Goal: Check status: Check status

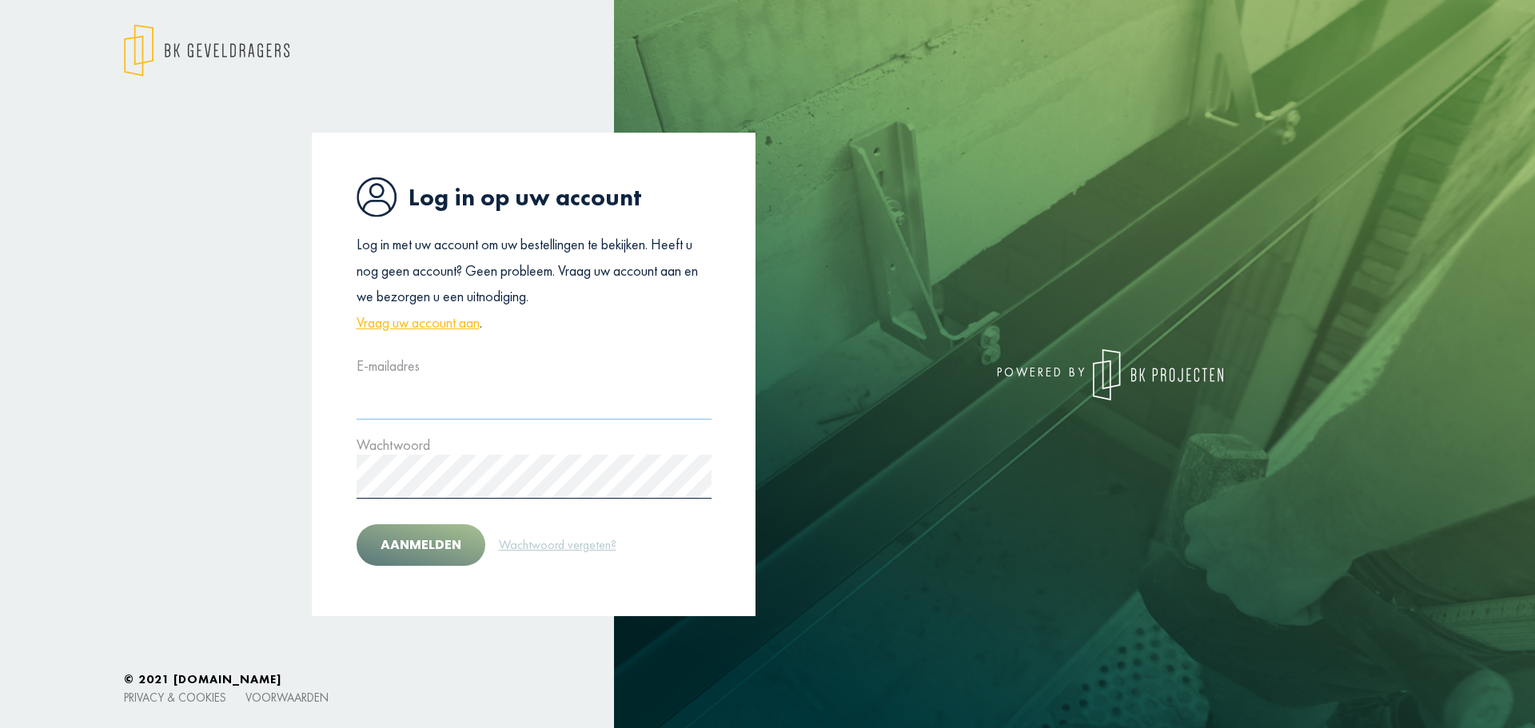
click at [514, 407] on input "text" at bounding box center [534, 398] width 355 height 44
click at [643, 349] on div "Log in op uw account Log in met uw account om uw bestellingen te bekijken. Heef…" at bounding box center [534, 375] width 444 height 484
click at [592, 349] on div "Log in op uw account Log in met uw account om uw bestellingen te bekijken. Heef…" at bounding box center [534, 375] width 444 height 484
click at [435, 404] on input "text" at bounding box center [534, 398] width 355 height 44
type input "**********"
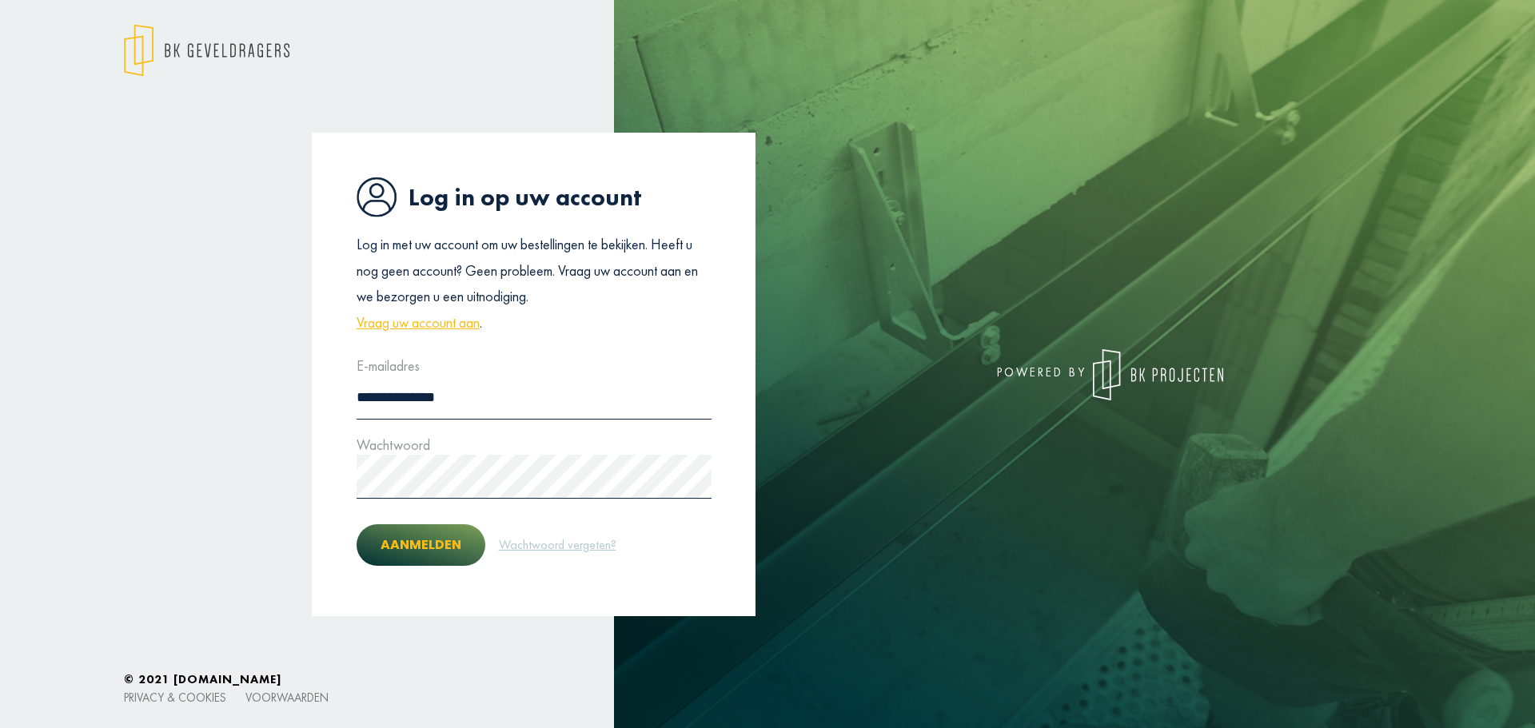
click at [431, 544] on button "Aanmelden" at bounding box center [421, 545] width 129 height 42
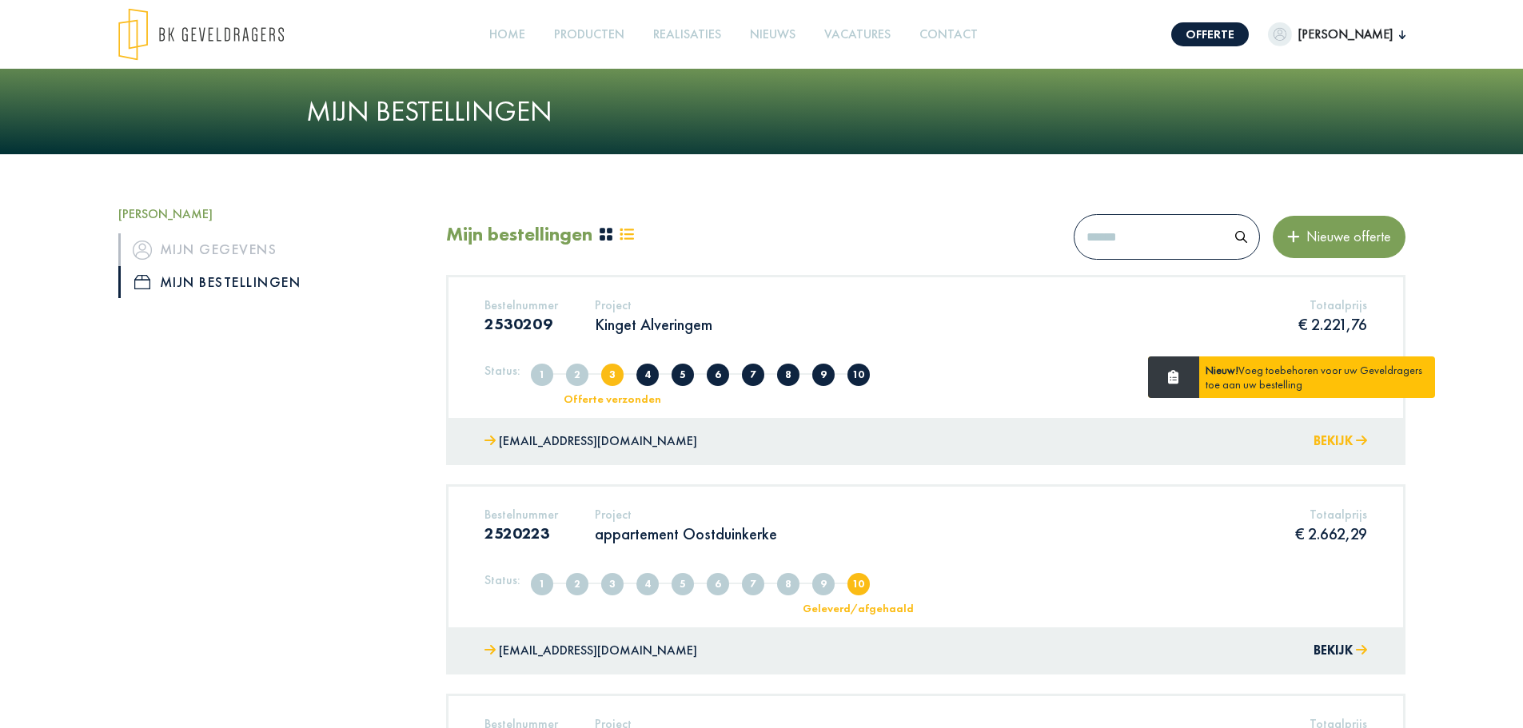
click at [1338, 441] on button "Bekijk" at bounding box center [1340, 441] width 54 height 23
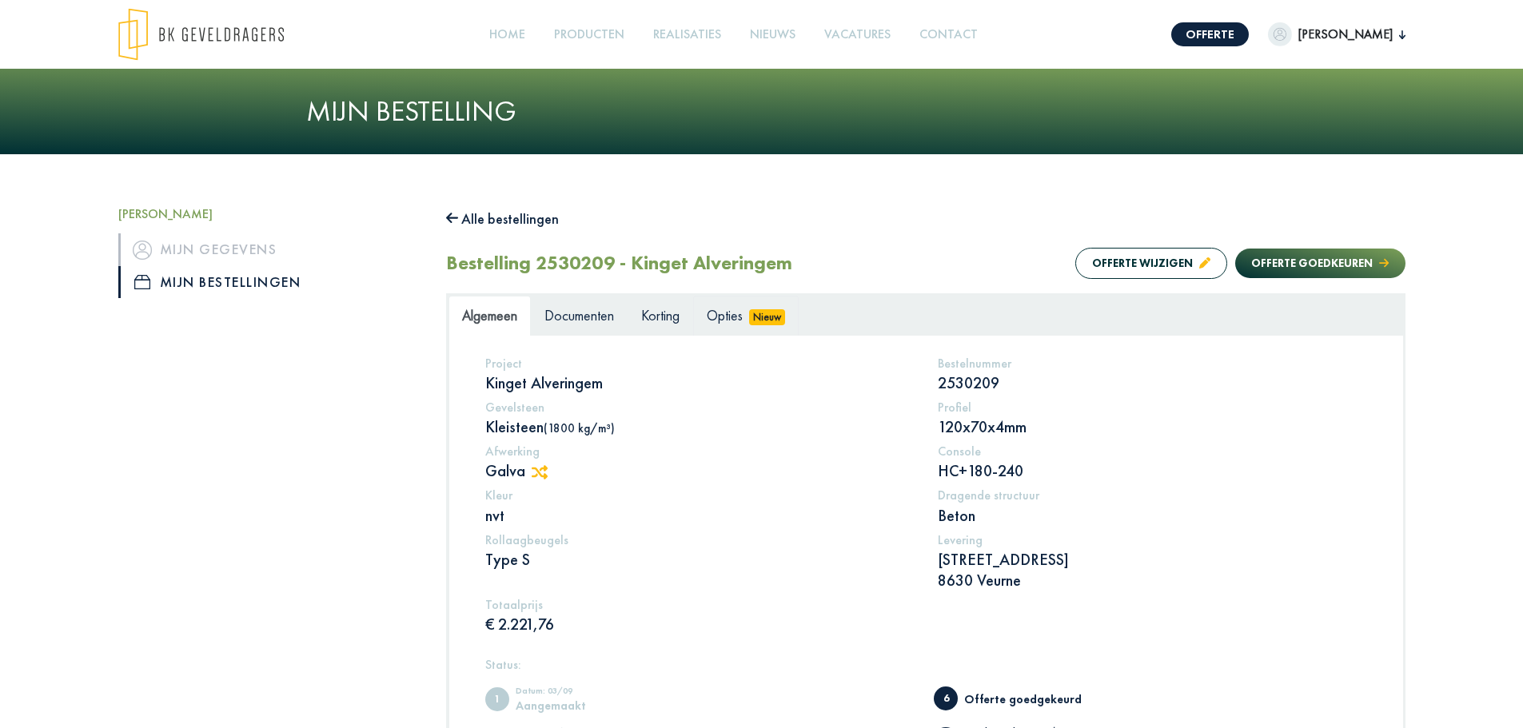
click at [727, 314] on span "Opties" at bounding box center [725, 315] width 36 height 18
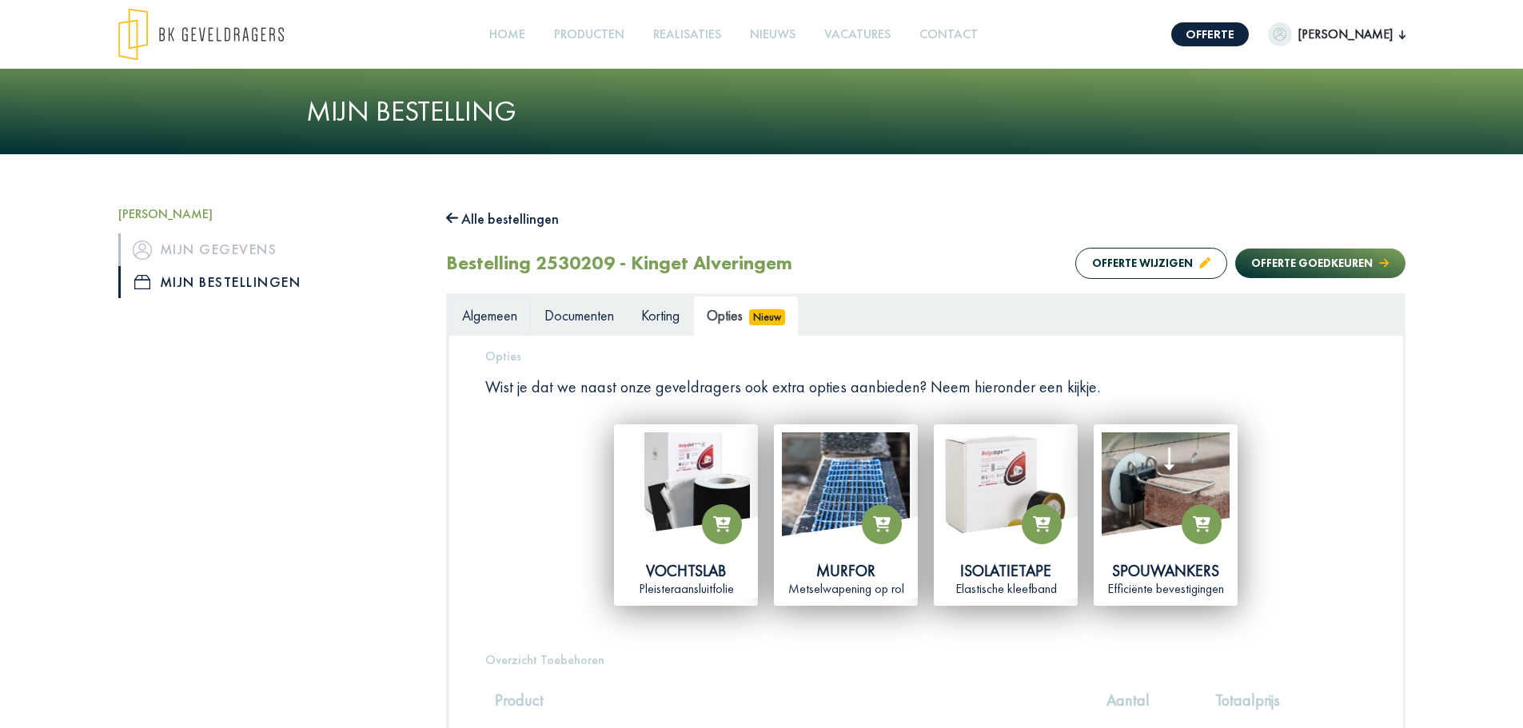
click at [503, 315] on span "Algemeen" at bounding box center [489, 315] width 55 height 18
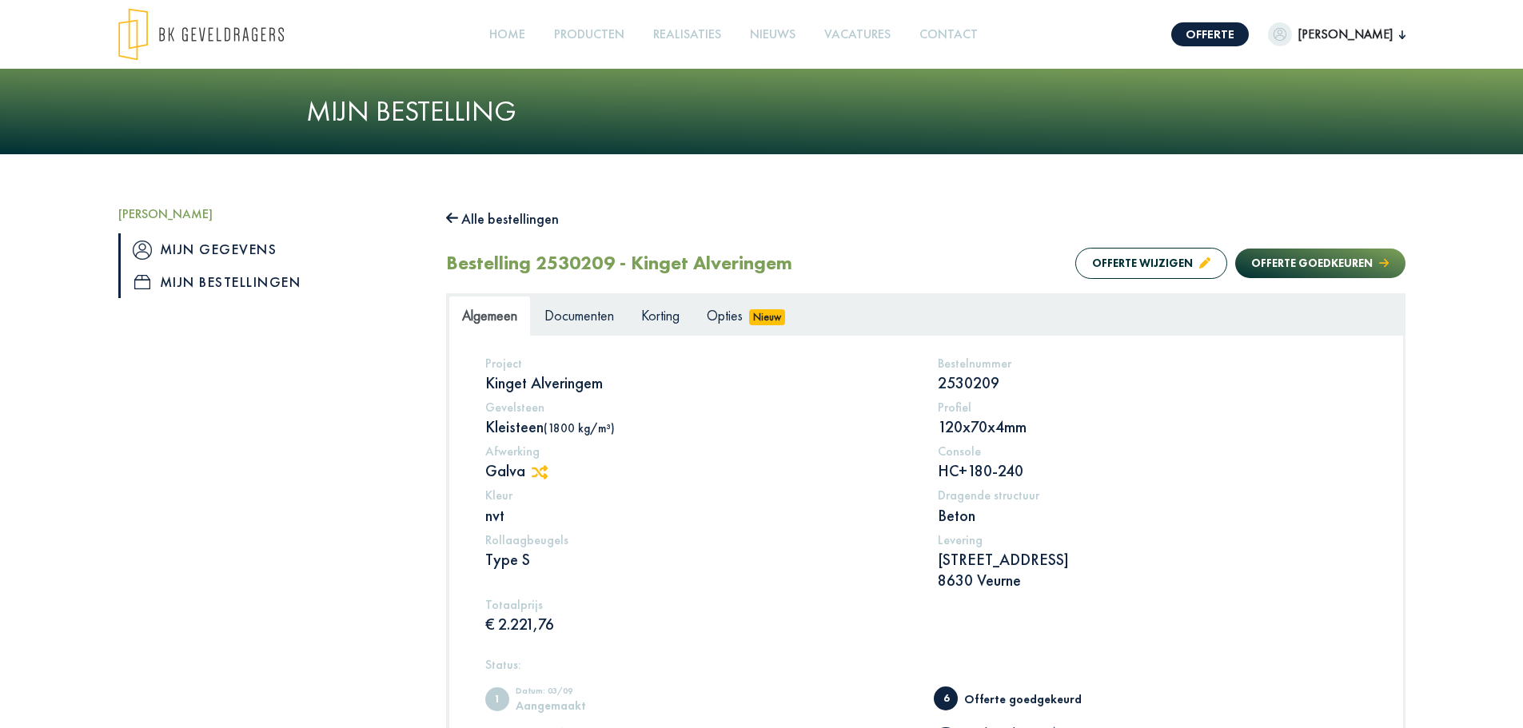
click at [241, 250] on link "Mijn gegevens" at bounding box center [270, 249] width 304 height 32
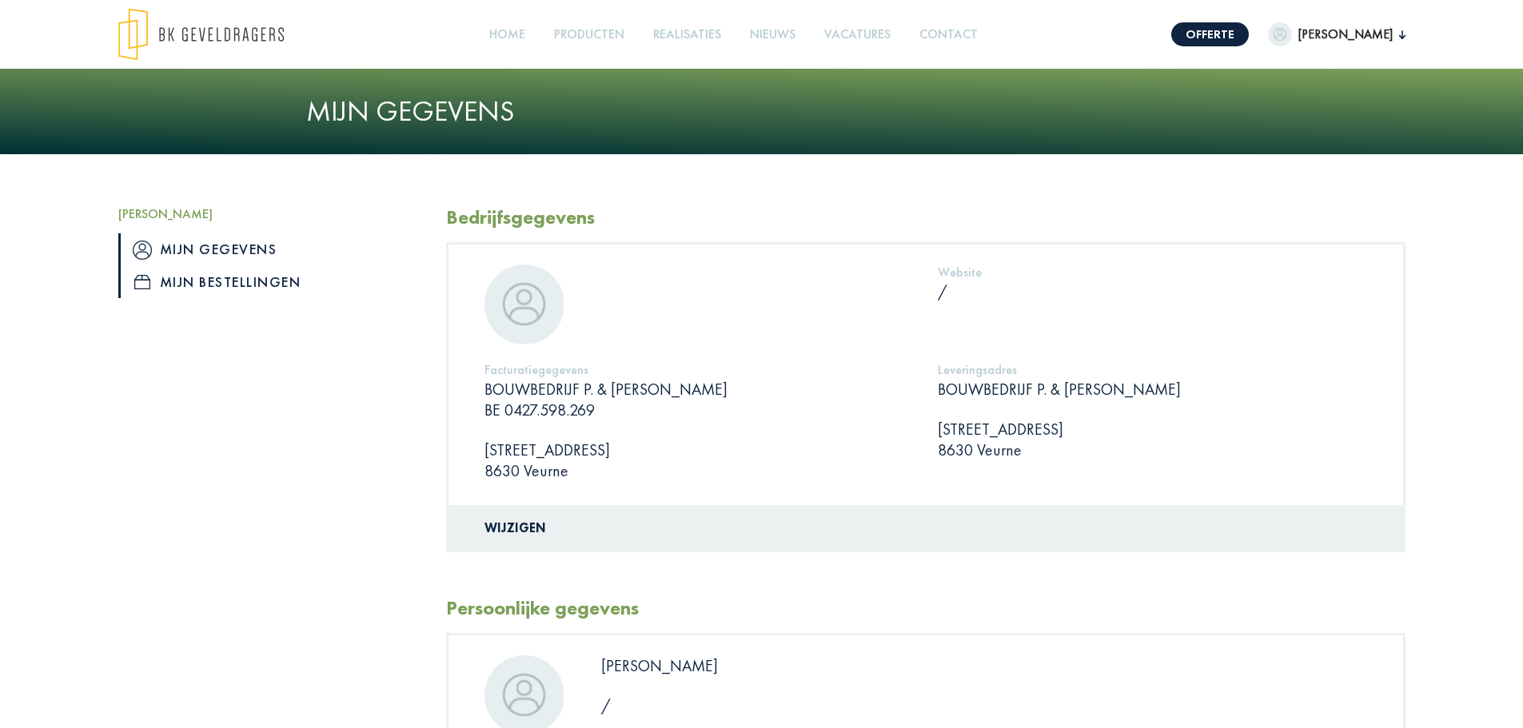
click at [258, 281] on link "Mijn bestellingen" at bounding box center [270, 282] width 304 height 32
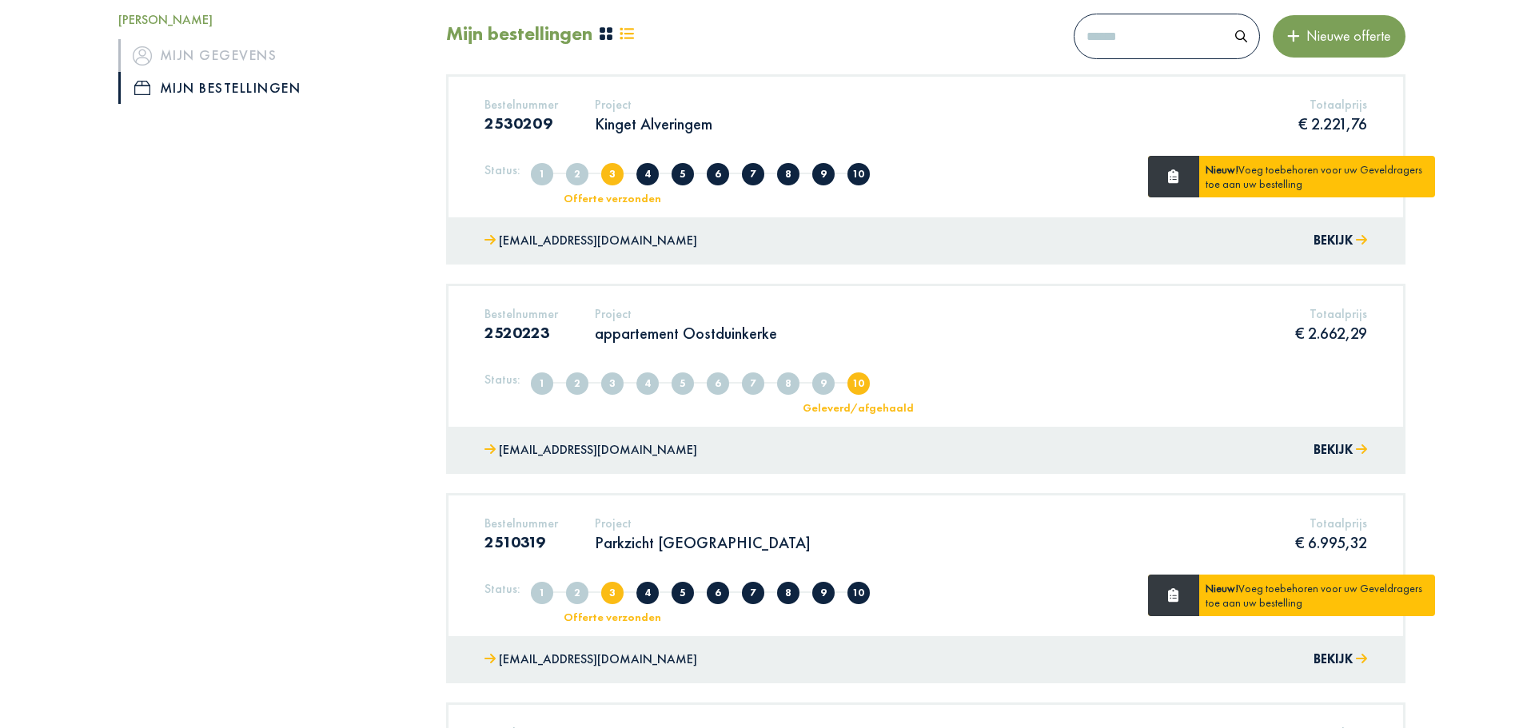
scroll to position [320, 0]
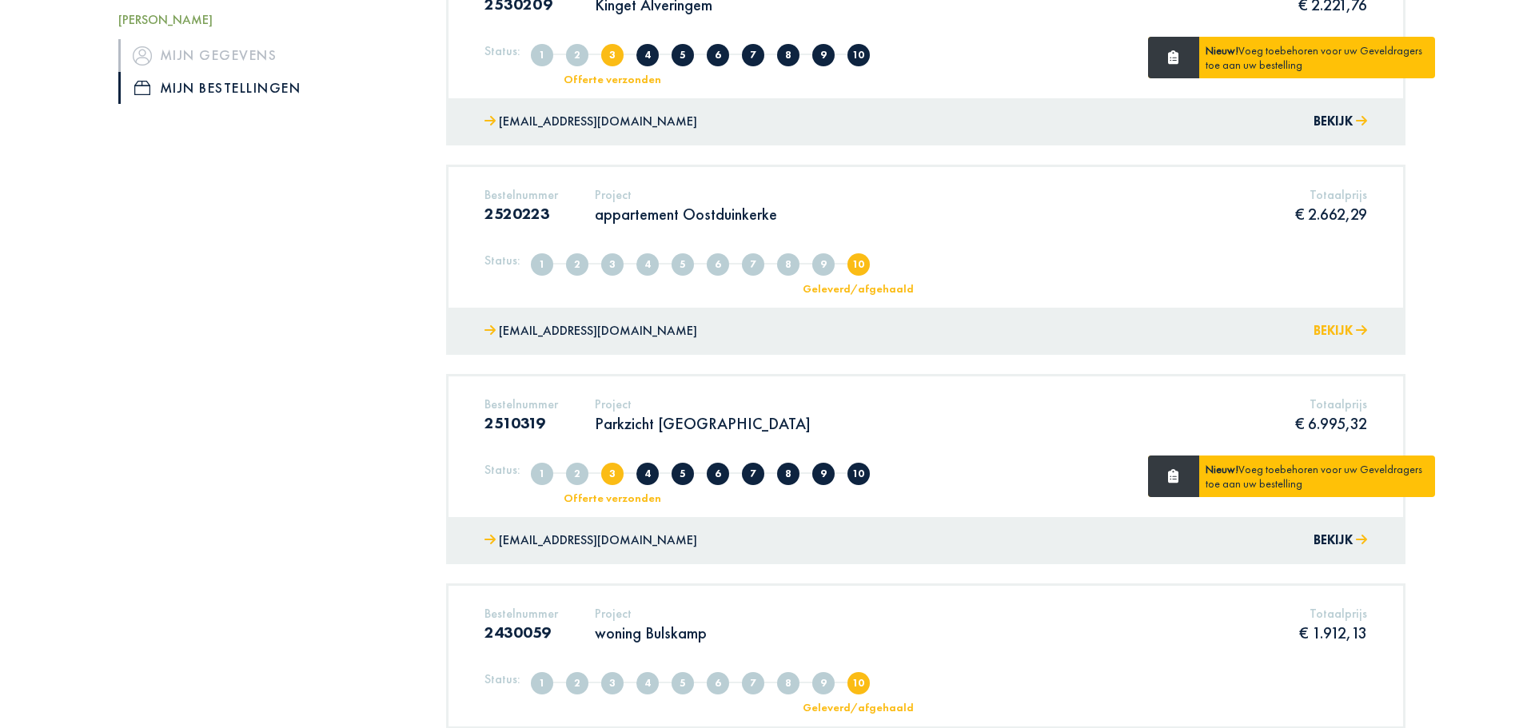
click at [1326, 329] on button "Bekijk" at bounding box center [1340, 331] width 54 height 23
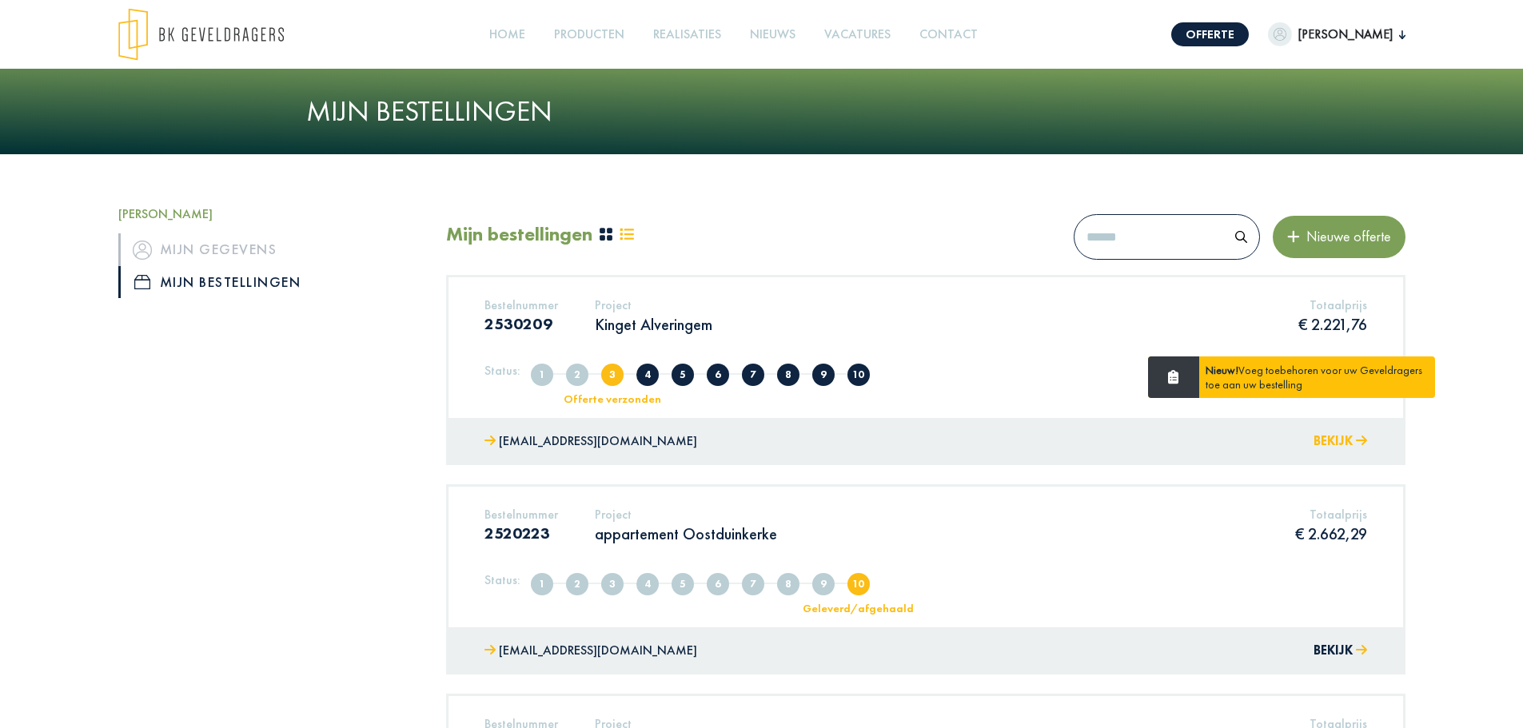
click at [1343, 438] on button "Bekijk" at bounding box center [1340, 441] width 54 height 23
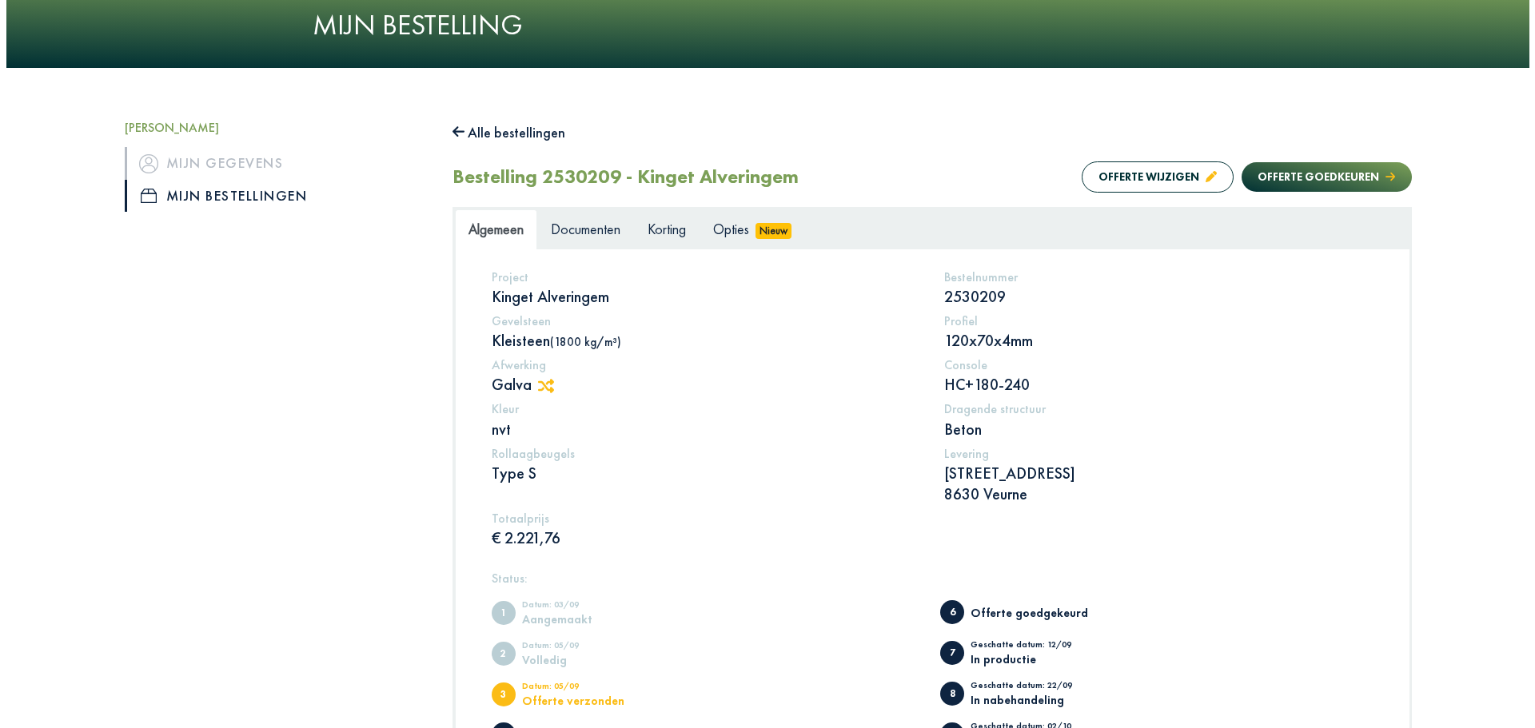
scroll to position [80, 0]
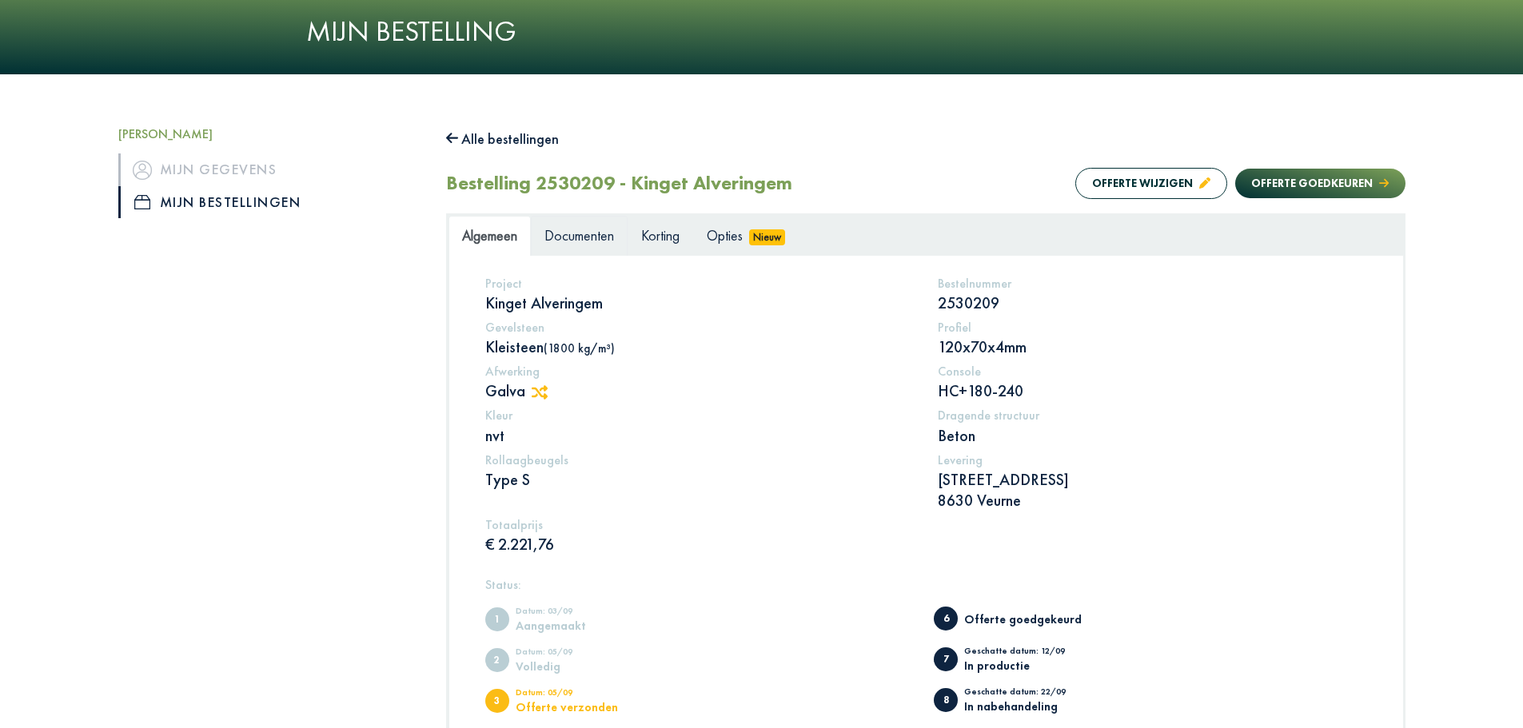
click at [585, 237] on span "Documenten" at bounding box center [579, 235] width 70 height 18
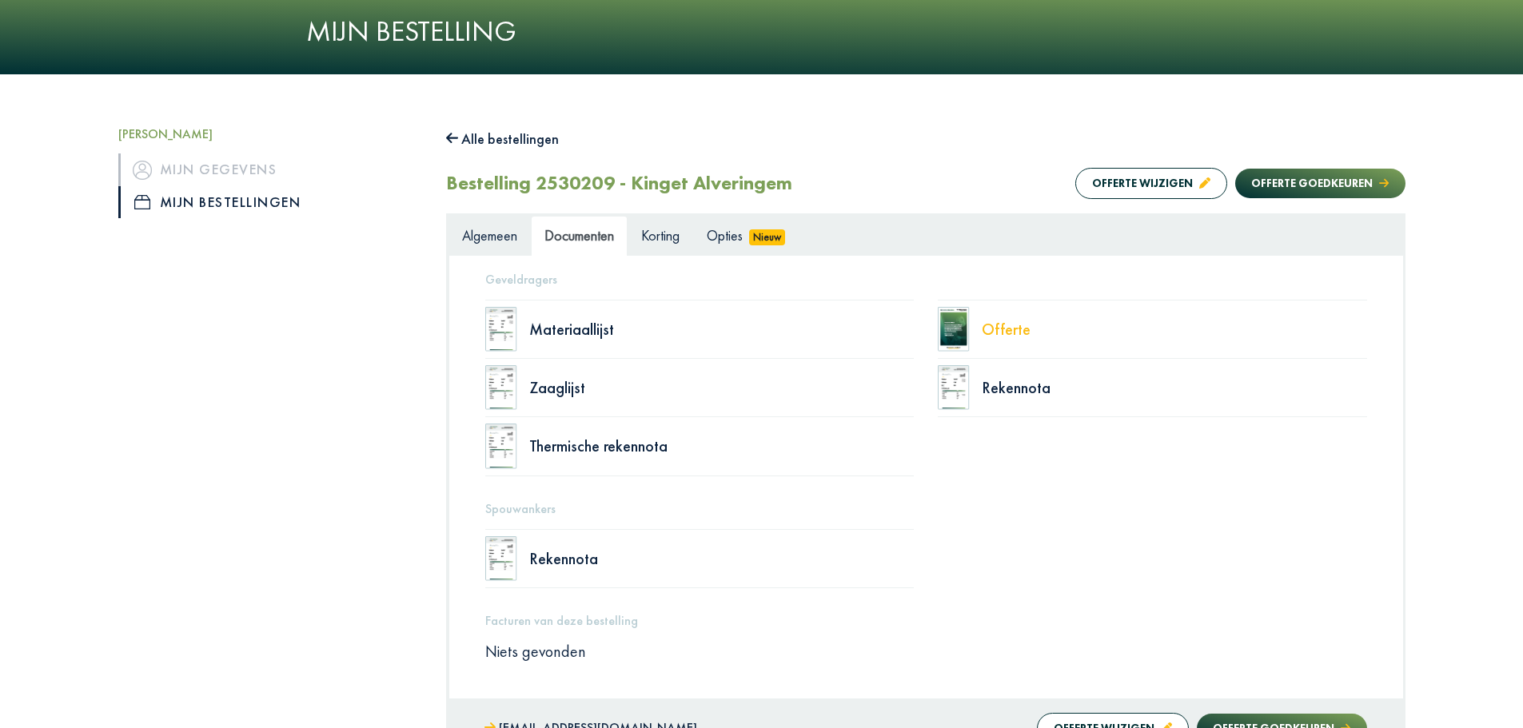
click at [1018, 329] on div "Offerte" at bounding box center [1174, 329] width 385 height 16
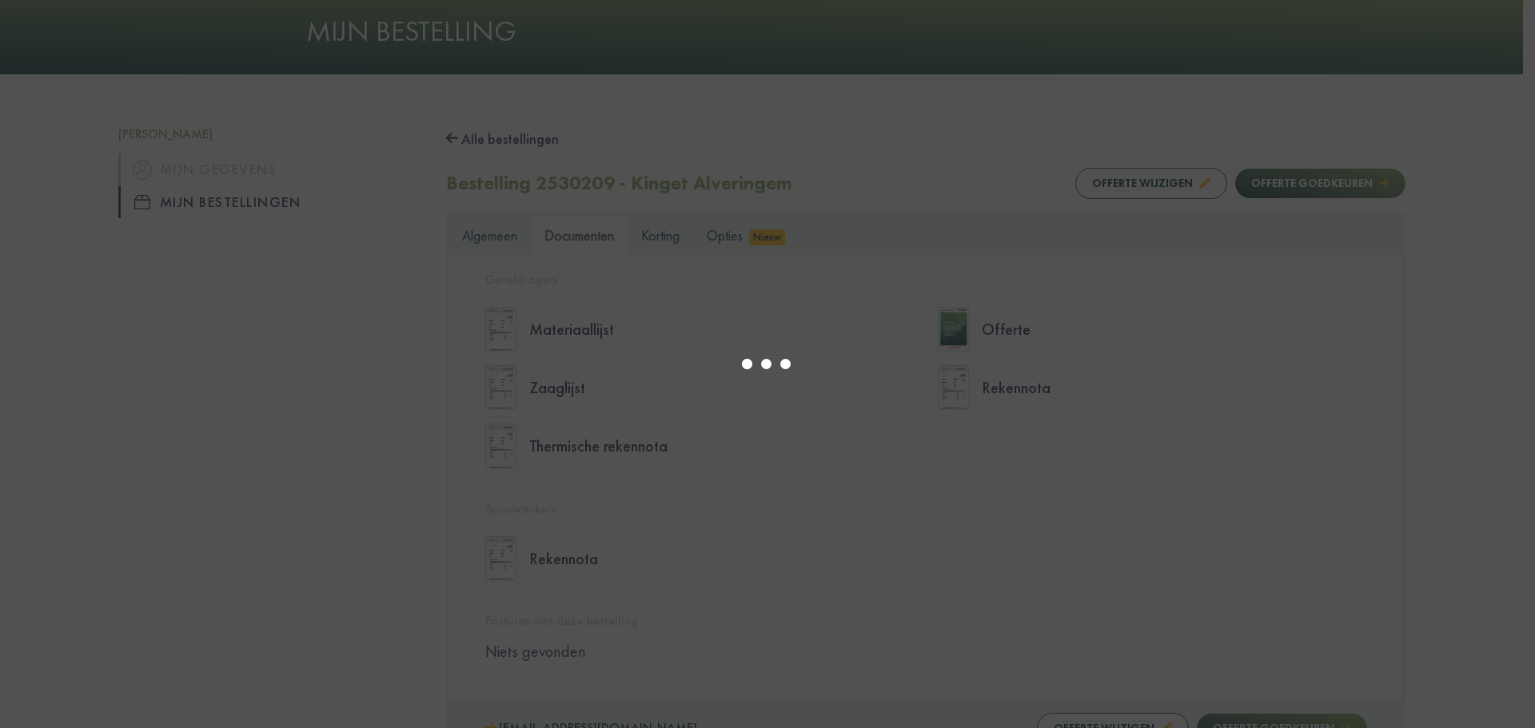
select select "******"
type input "*"
select select "****"
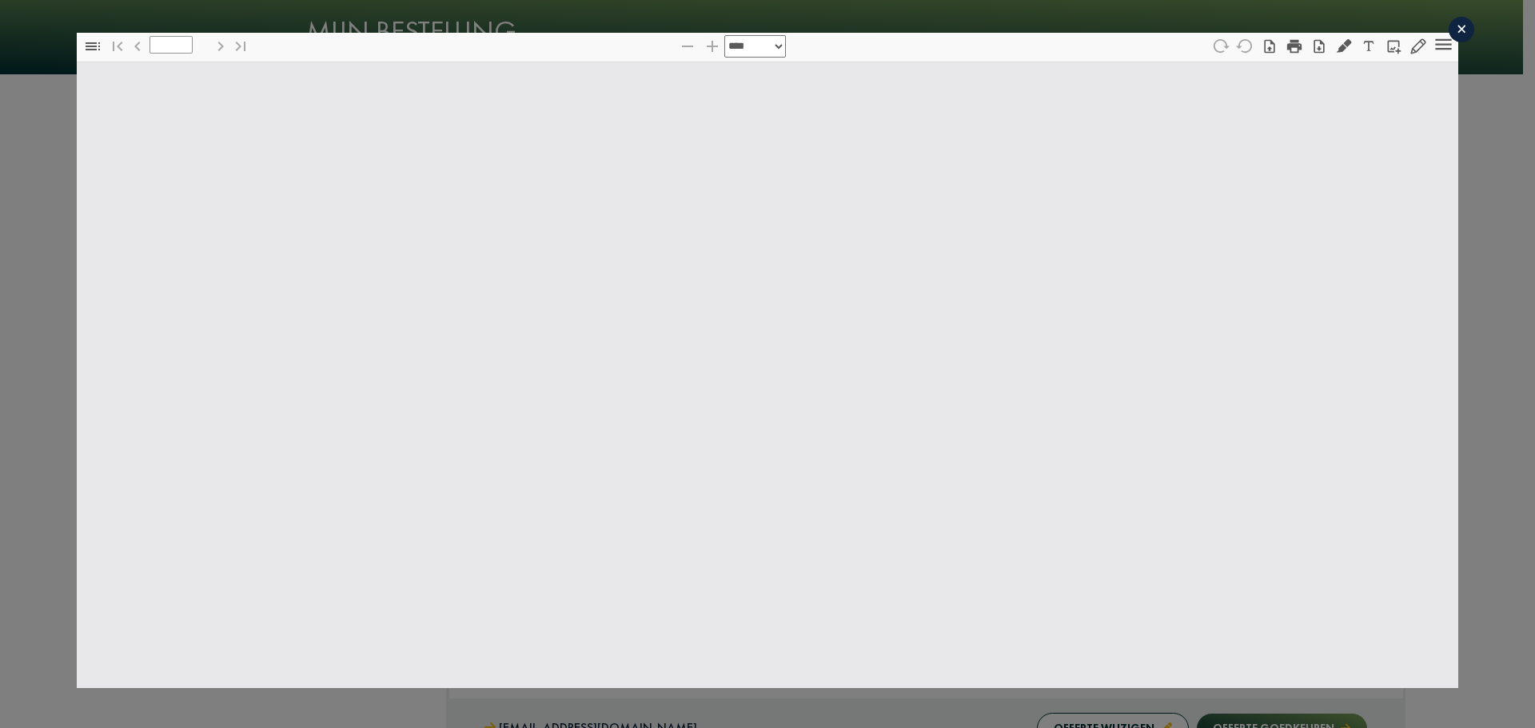
type input "*"
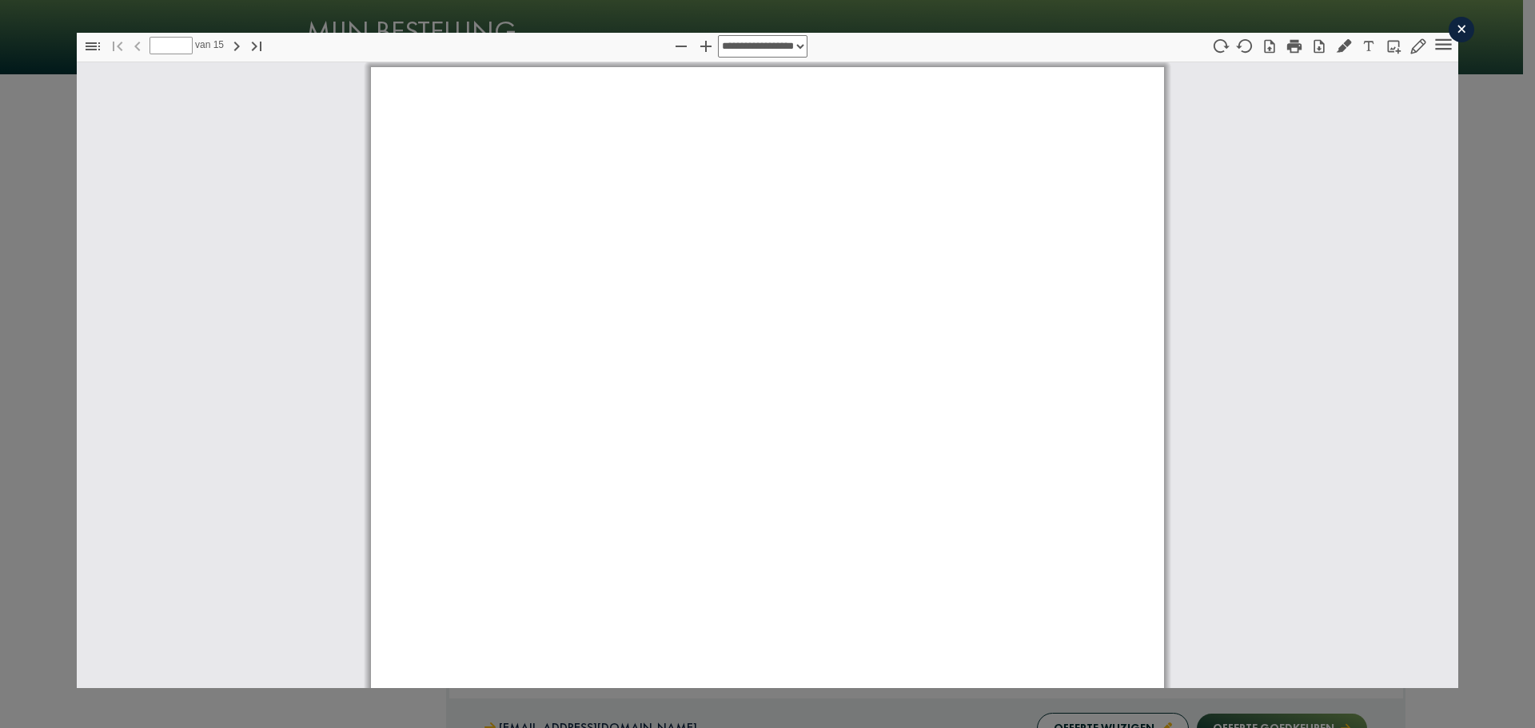
scroll to position [8, 0]
select select "****"
